Goal: Task Accomplishment & Management: Manage account settings

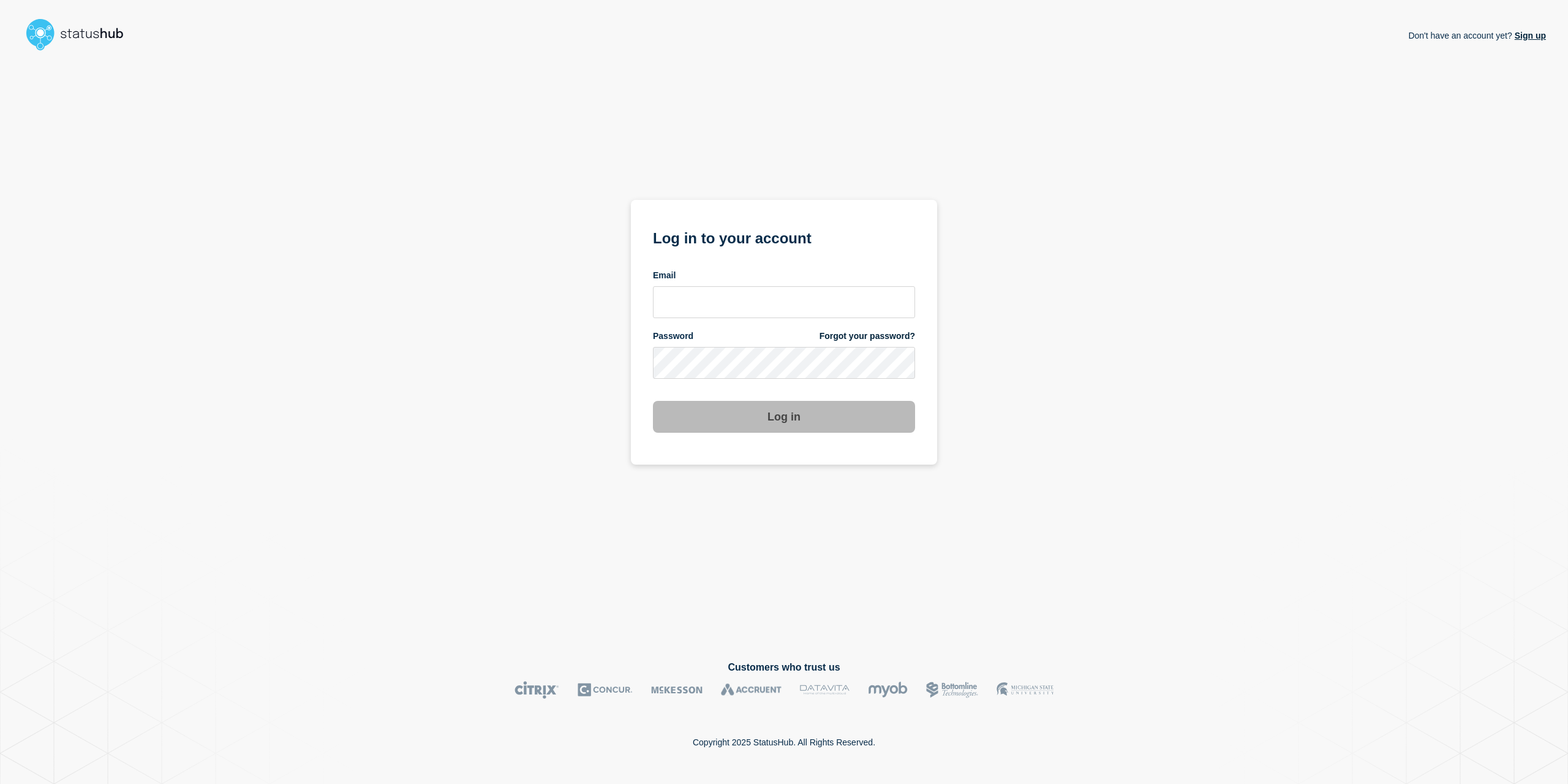
click at [753, 319] on form "Log in to your account Email Password Forgot your password? Log in" at bounding box center [784, 329] width 262 height 207
click at [752, 308] on input "email input" at bounding box center [784, 303] width 262 height 32
type input "[EMAIL_ADDRESS][PERSON_NAME][DOMAIN_NAME]"
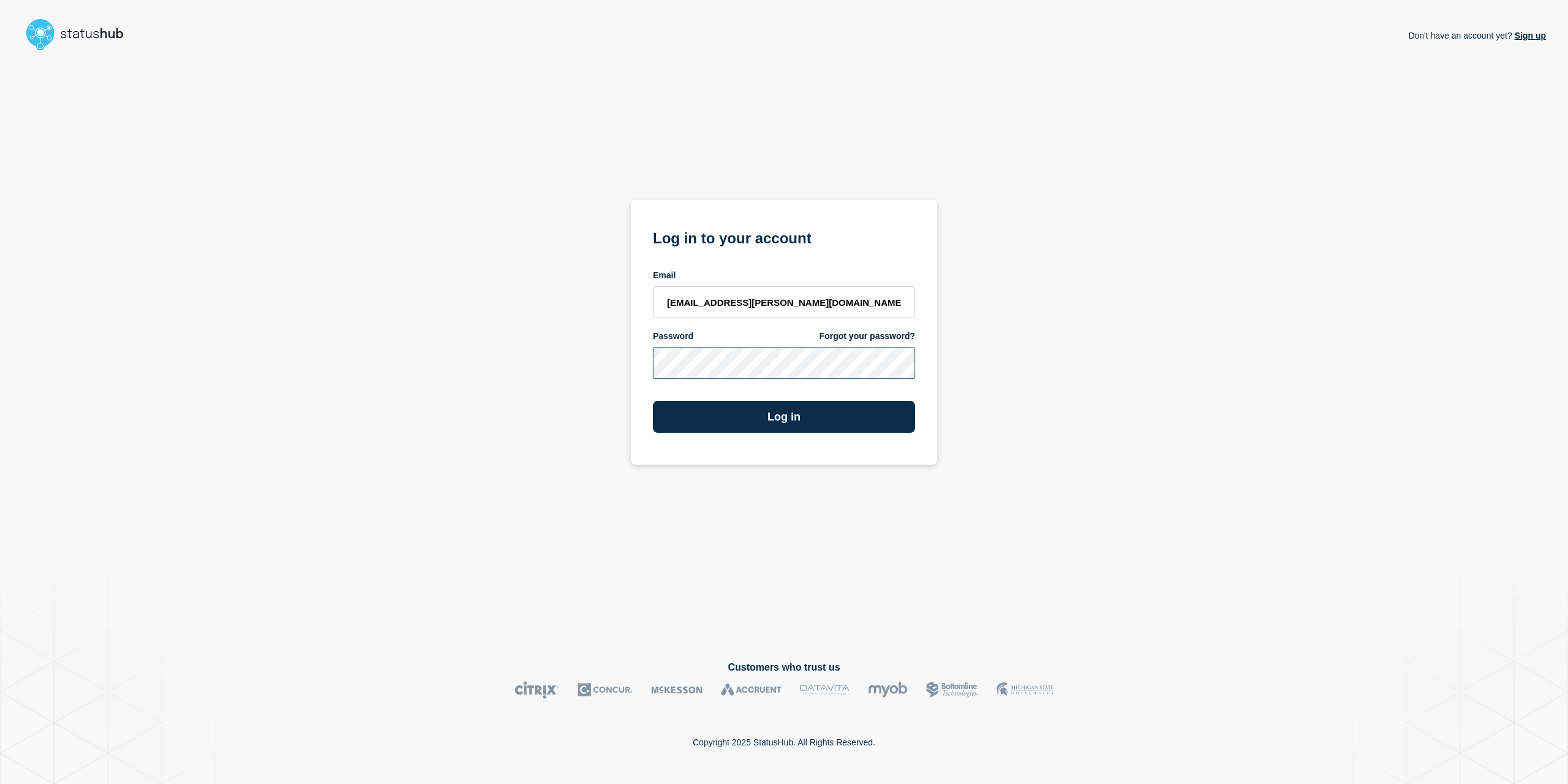
click at [653, 401] on button "Log in" at bounding box center [784, 417] width 262 height 32
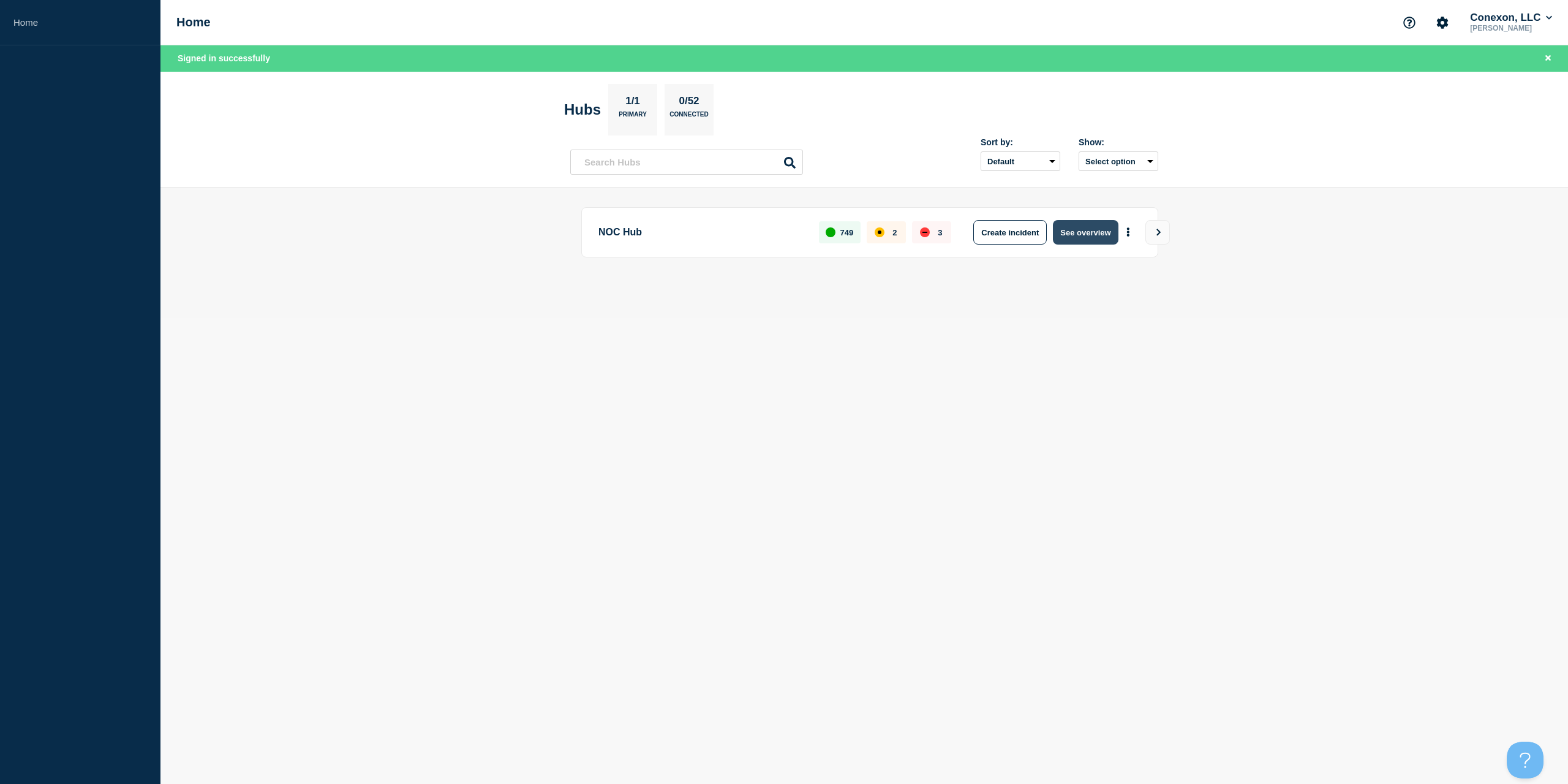
click at [1105, 234] on button "See overview" at bounding box center [1085, 233] width 65 height 25
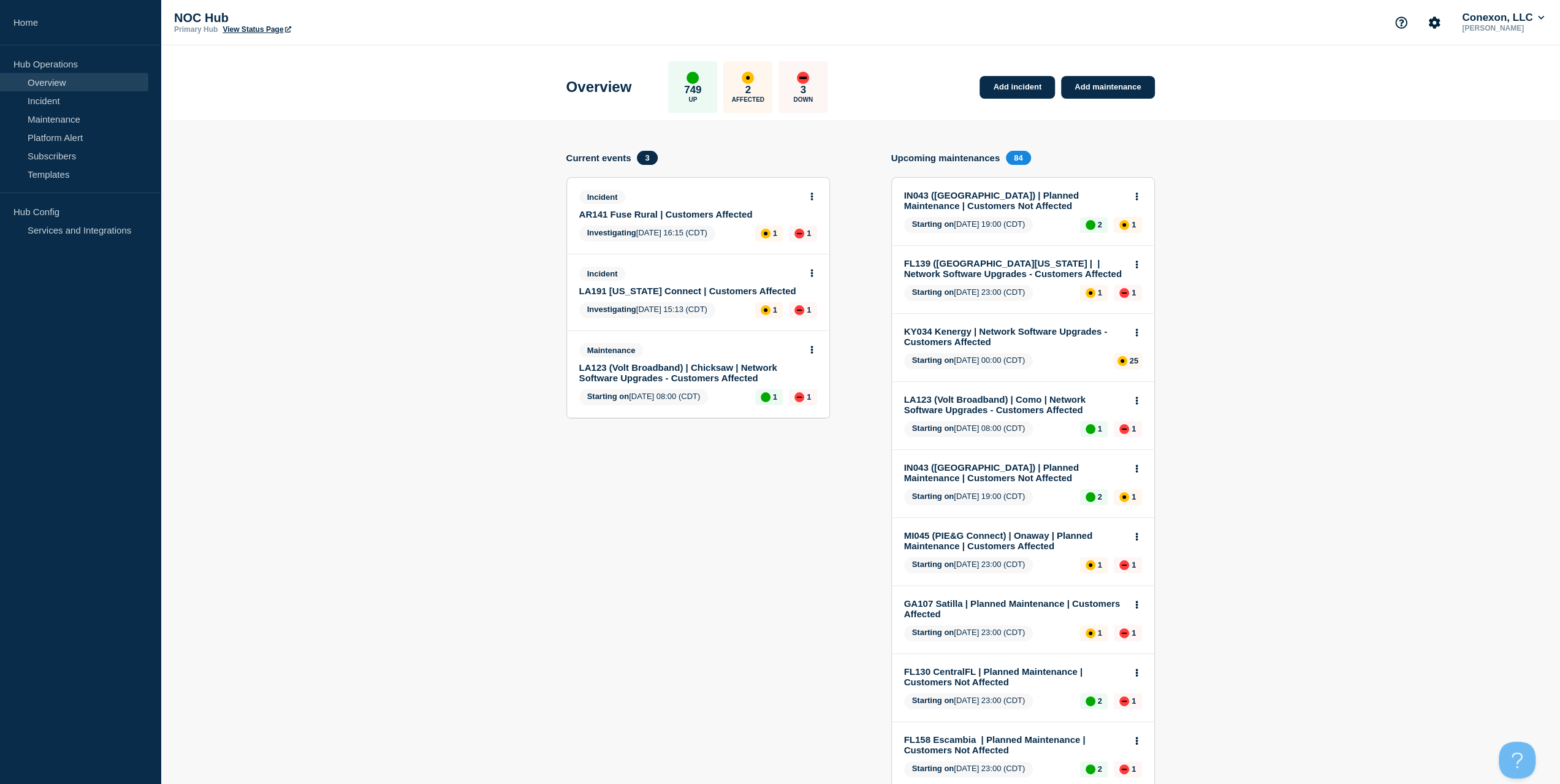
click at [696, 289] on link "LA191 Louisiana Connect | Customers Affected" at bounding box center [689, 290] width 221 height 10
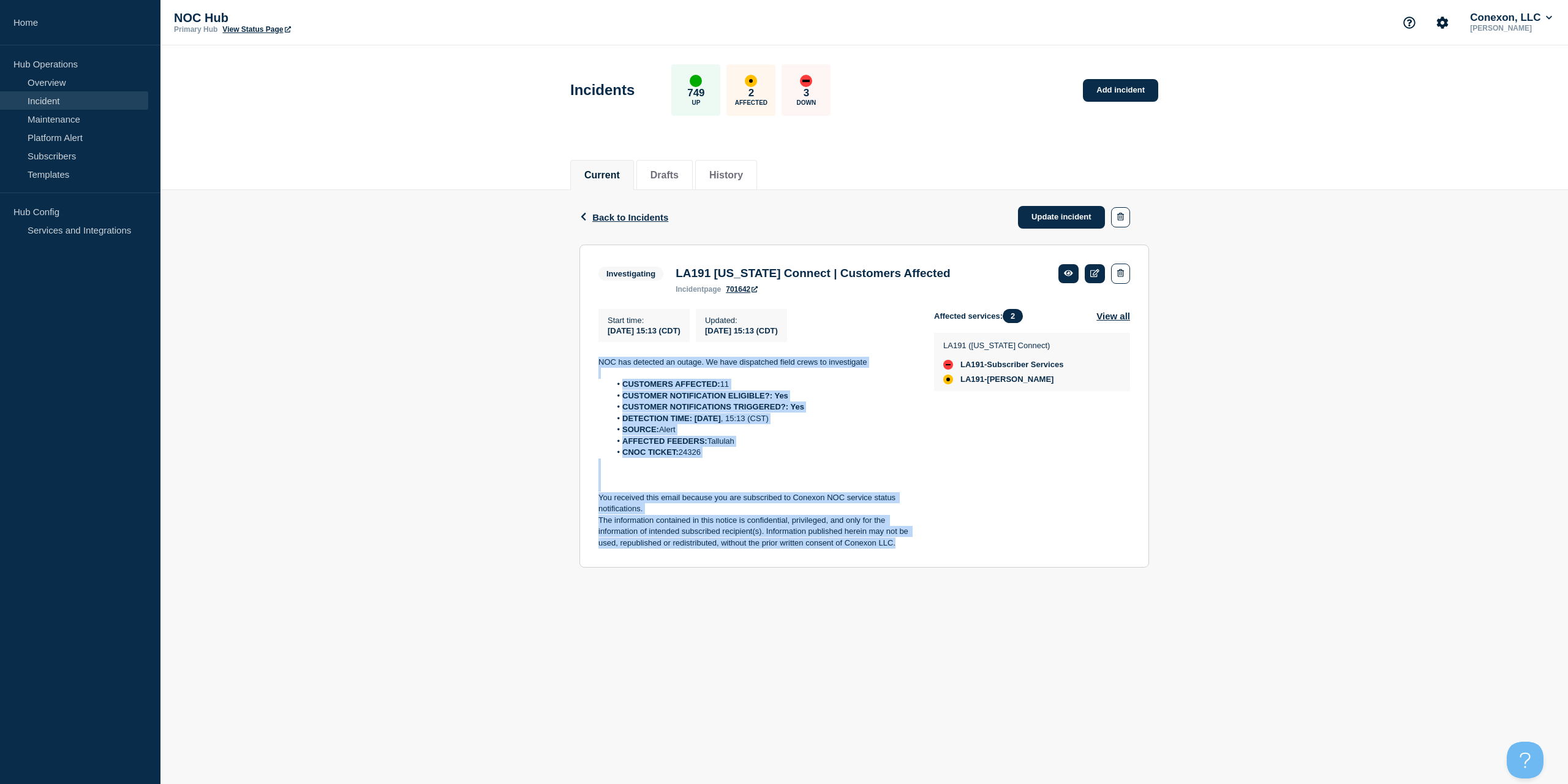
drag, startPoint x: 902, startPoint y: 544, endPoint x: 556, endPoint y: 356, distance: 393.8
click at [556, 356] on div "Back Back to Incidents Update incident Investigating LA191 Louisiana Connect | …" at bounding box center [864, 388] width 1408 height 397
copy div "NOC has detected an outage. We have dispatched field crews to investigate CUSTO…"
click at [1080, 215] on link "Update incident" at bounding box center [1061, 217] width 87 height 23
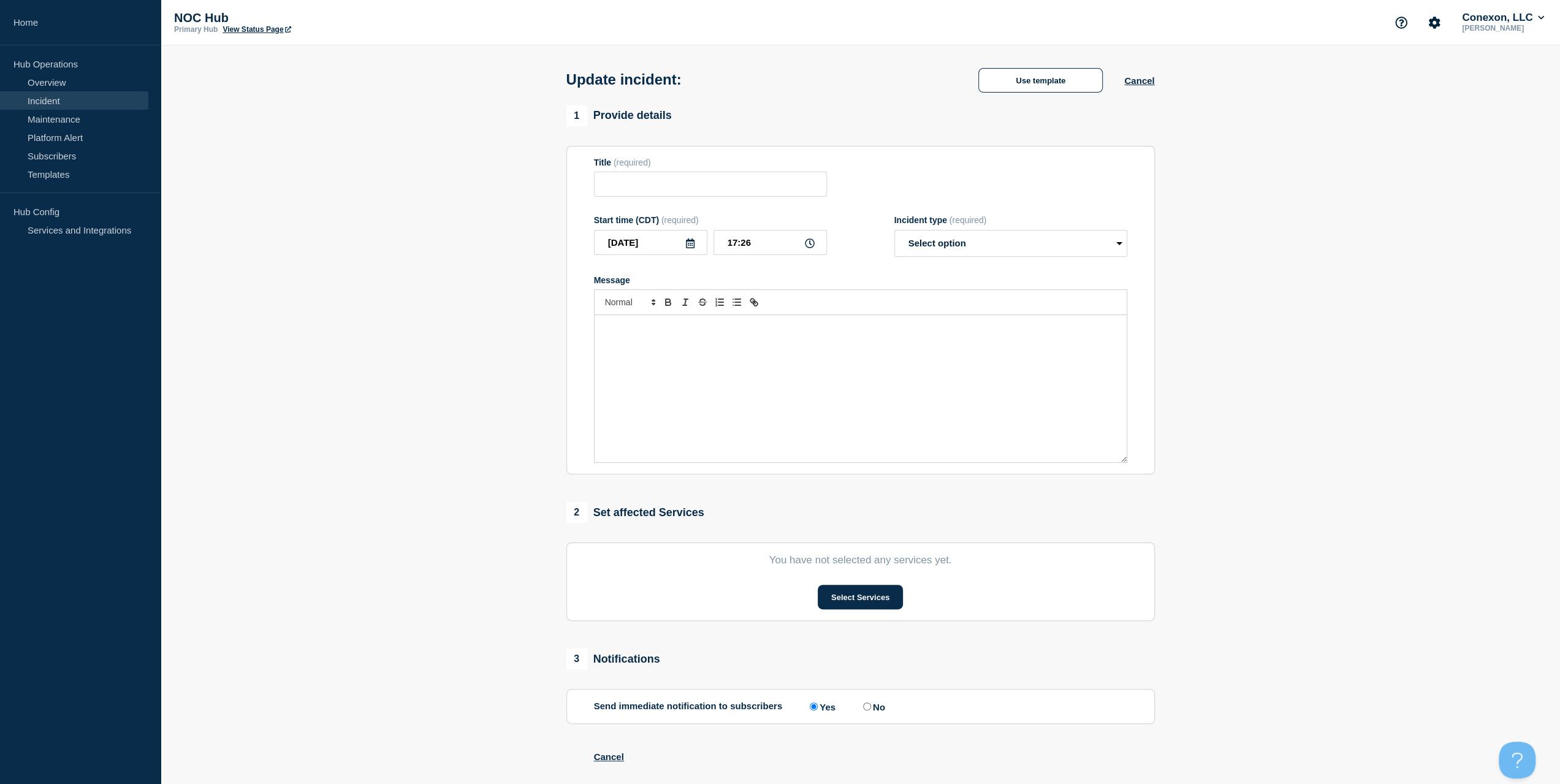
type input "LA191 Louisiana Connect | Customers Affected"
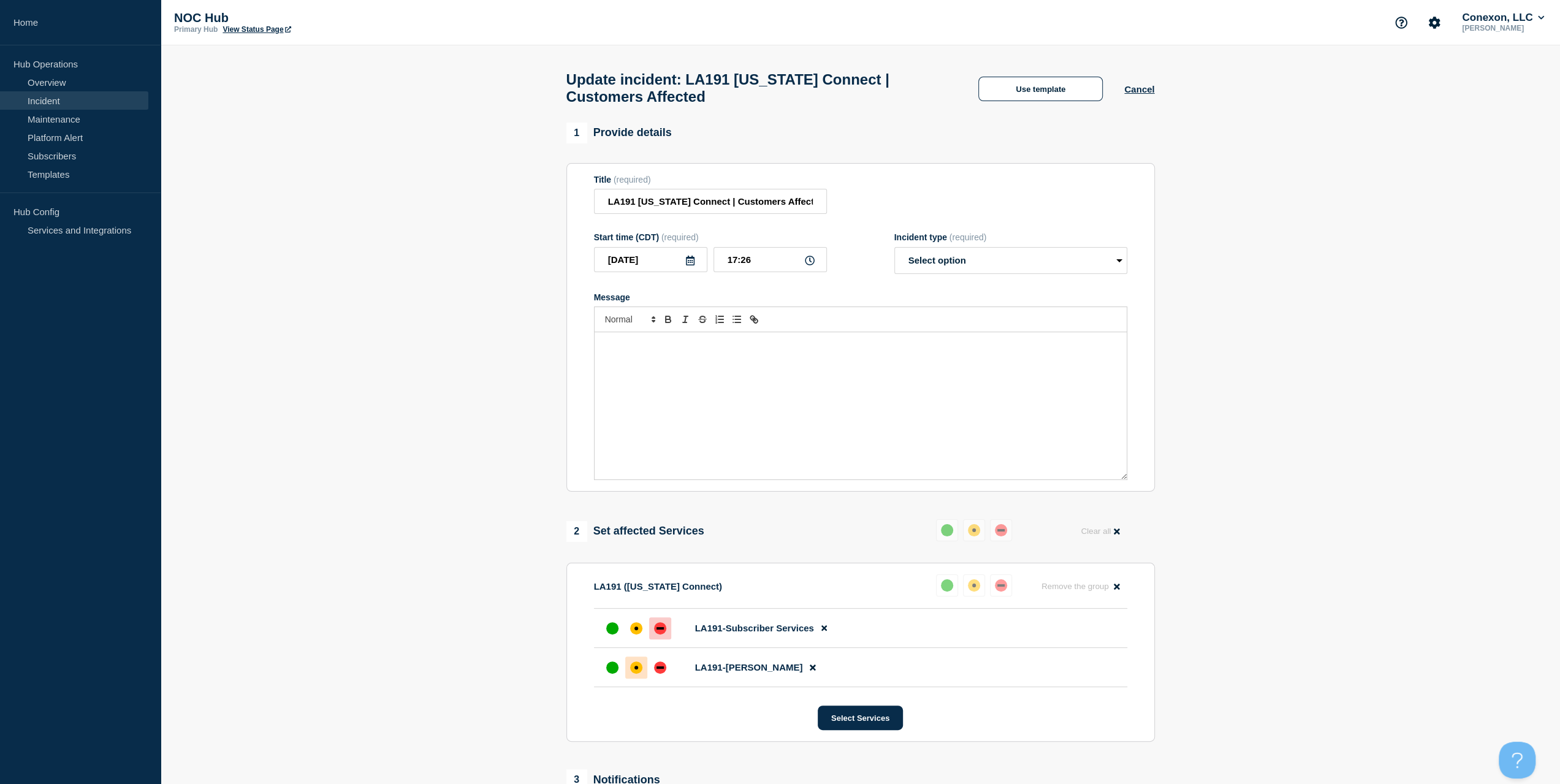
click at [815, 404] on div "Message" at bounding box center [860, 405] width 532 height 147
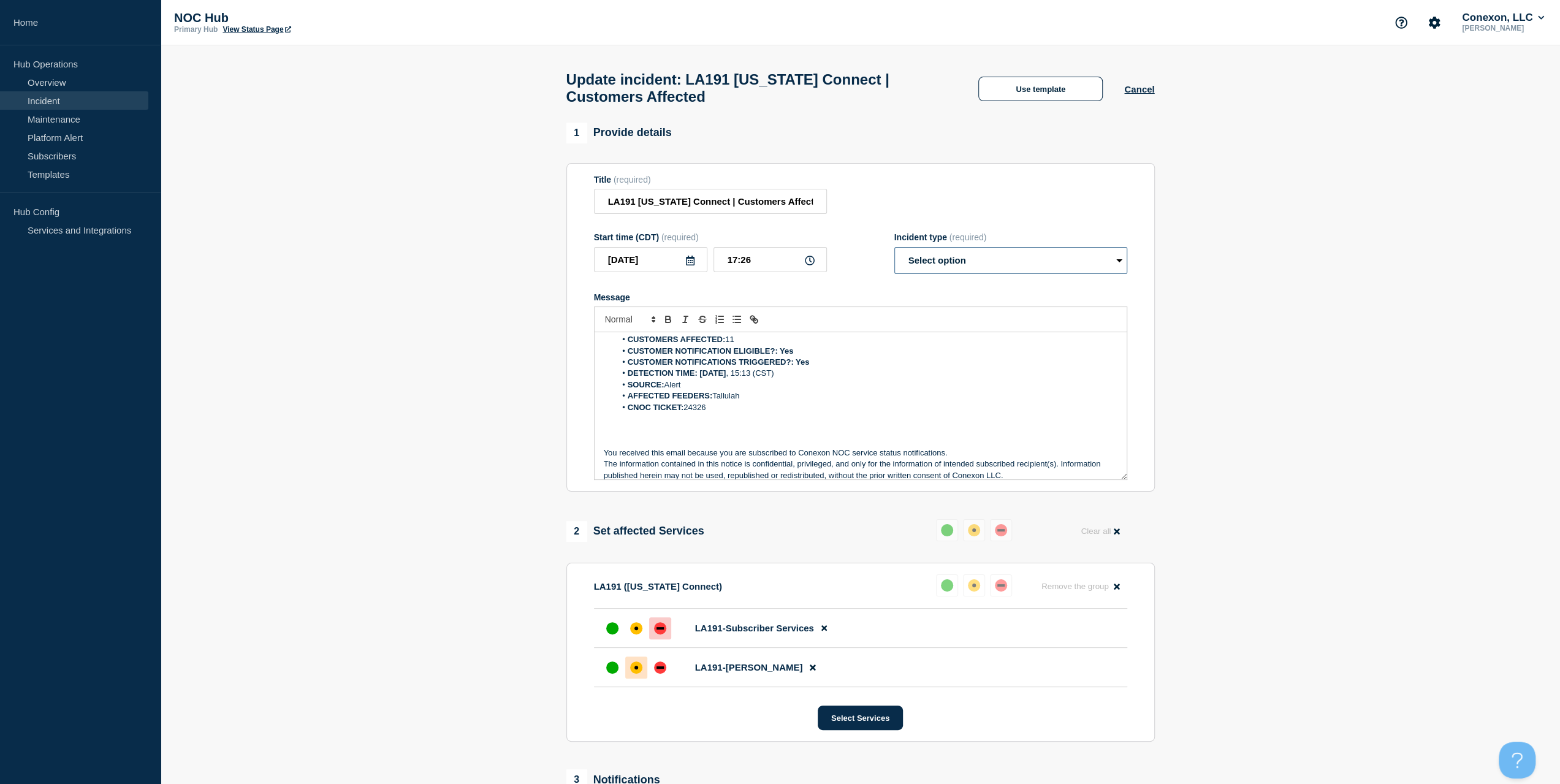
click at [971, 255] on select "Select option Investigating Identified Monitoring Resolved" at bounding box center [1010, 260] width 233 height 27
select select "identified"
click at [894, 253] on select "Select option Investigating Identified Monitoring Resolved" at bounding box center [1010, 260] width 233 height 27
click at [771, 366] on strong "CUSTOMER NOTIFICATIONS TRIGGERED?: Yes" at bounding box center [719, 362] width 182 height 9
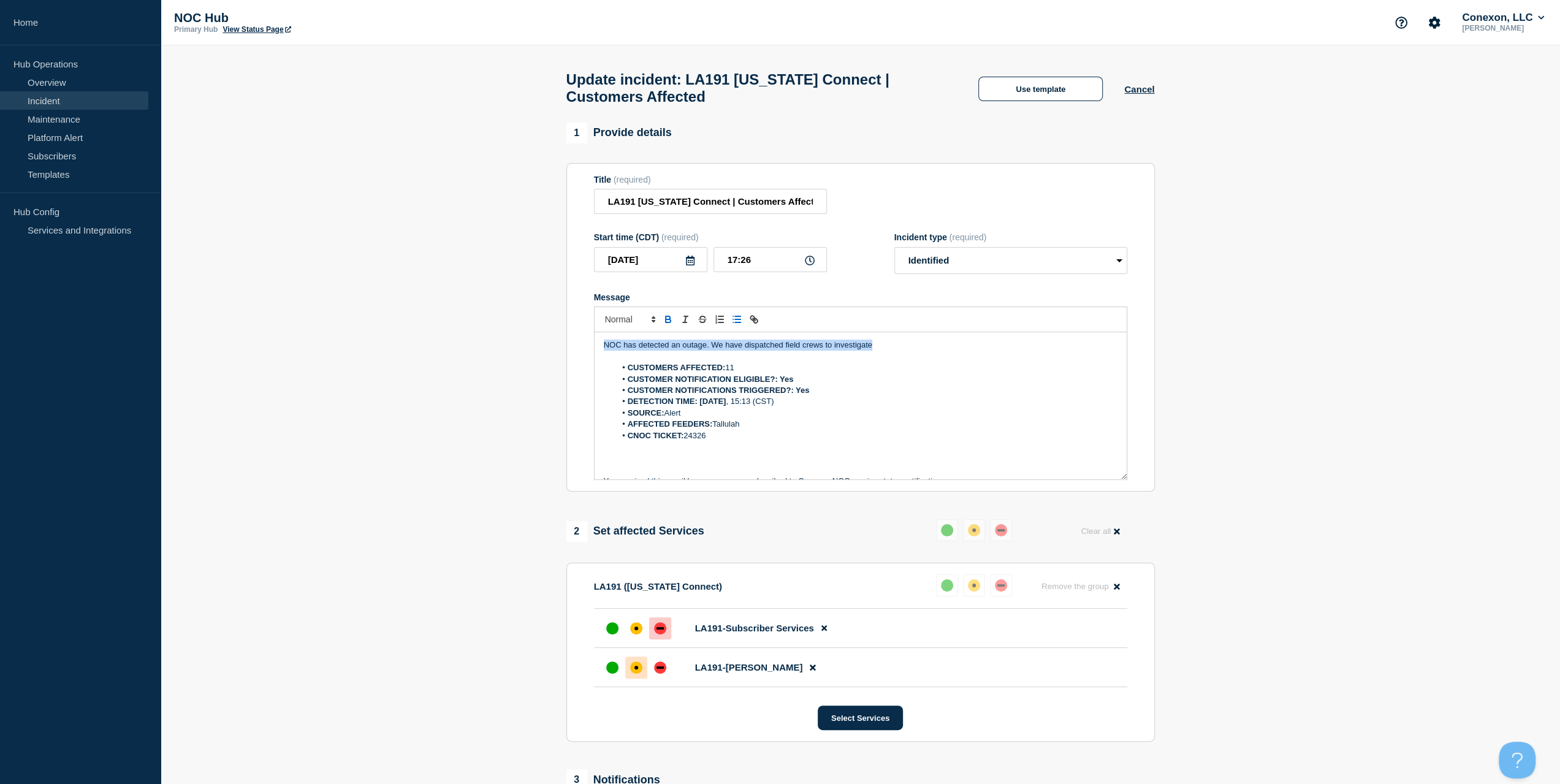
drag, startPoint x: 904, startPoint y: 350, endPoint x: 504, endPoint y: 350, distance: 400.0
click at [504, 350] on section "1 Provide details Title (required) LA191 Louisiana Connect | Customers Affected…" at bounding box center [860, 574] width 1400 height 905
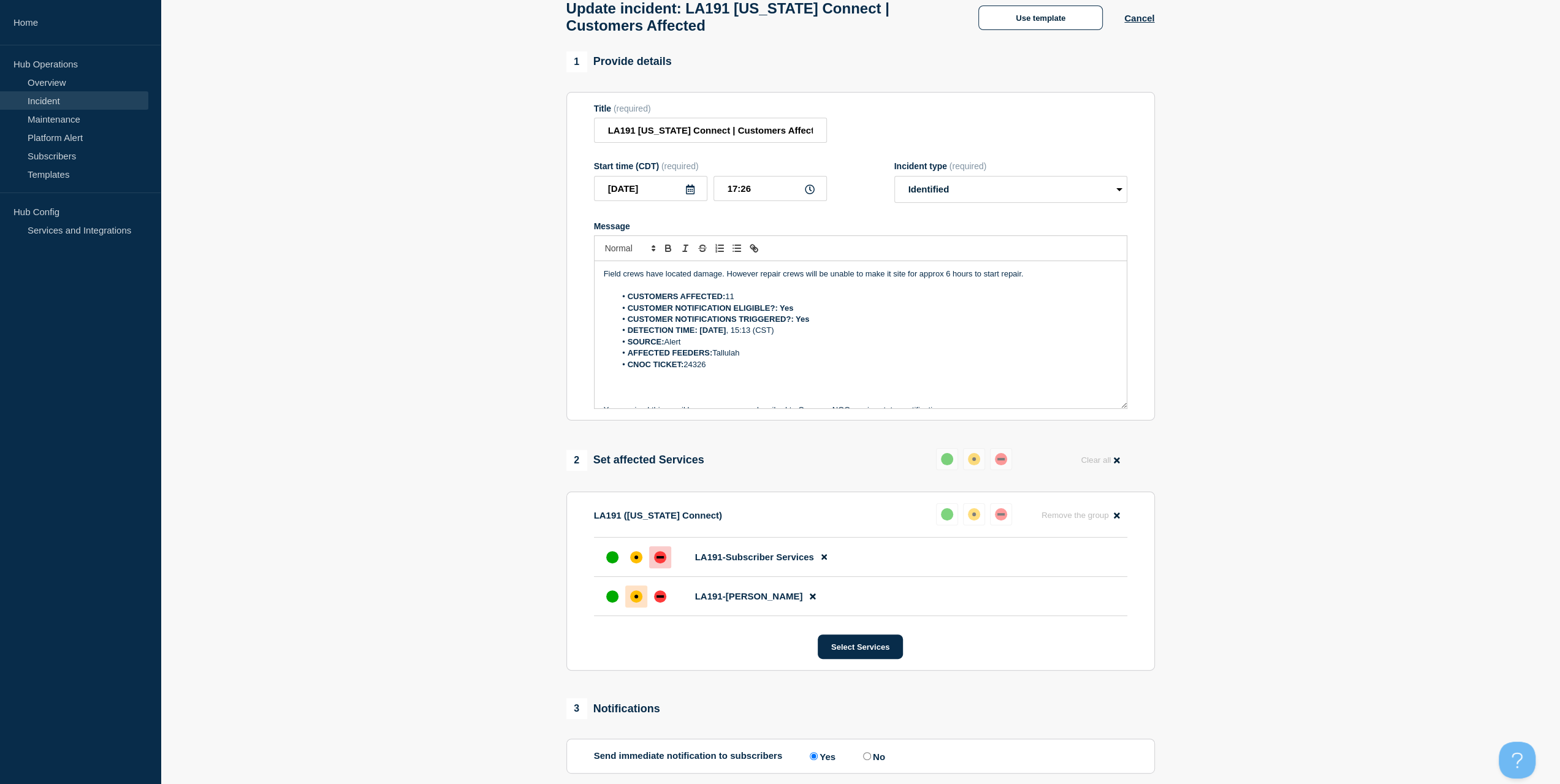
scroll to position [269, 0]
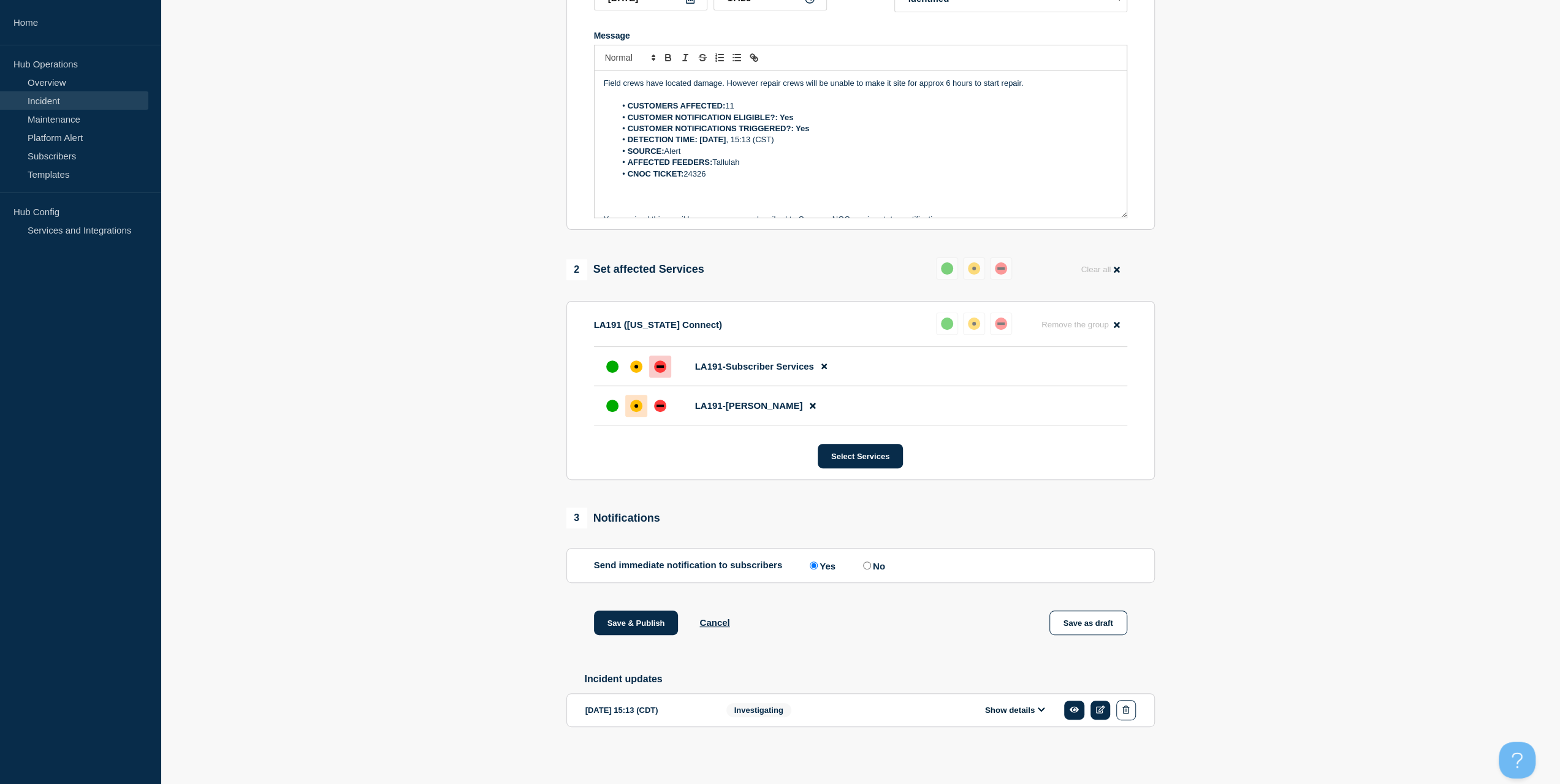
click at [1041, 90] on p "Message" at bounding box center [860, 95] width 514 height 11
click at [1018, 83] on p "Field crews have located damage. However repair crews will be unable to make it…" at bounding box center [860, 84] width 514 height 11
click at [1020, 83] on p "Field crews have located damage. However repair crews will be unable to make it…" at bounding box center [860, 84] width 514 height 11
click at [620, 625] on button "Save & Publish" at bounding box center [636, 623] width 85 height 25
